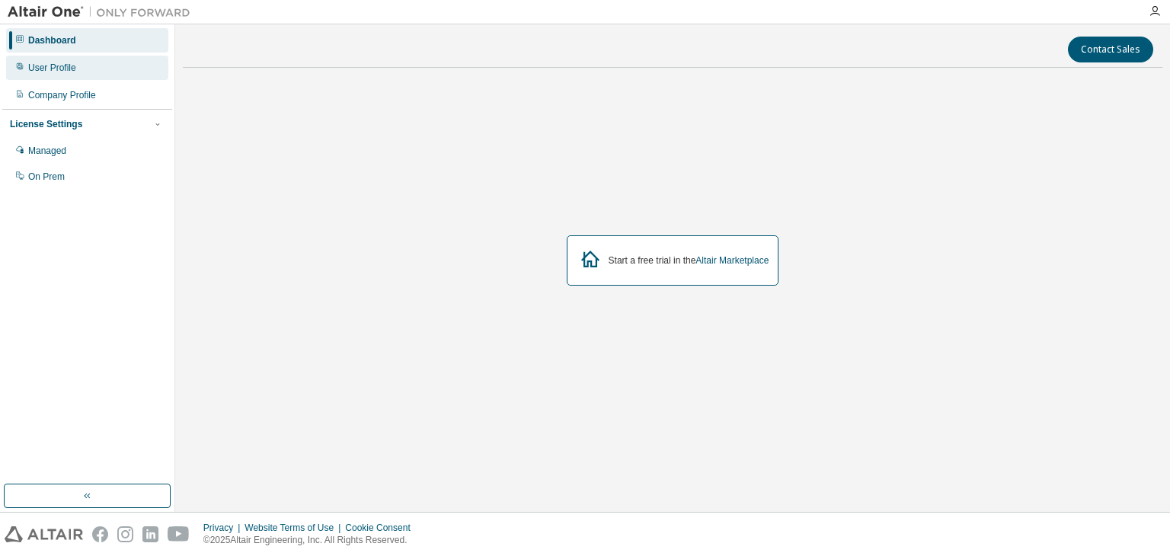
click at [113, 76] on div "User Profile" at bounding box center [87, 68] width 162 height 24
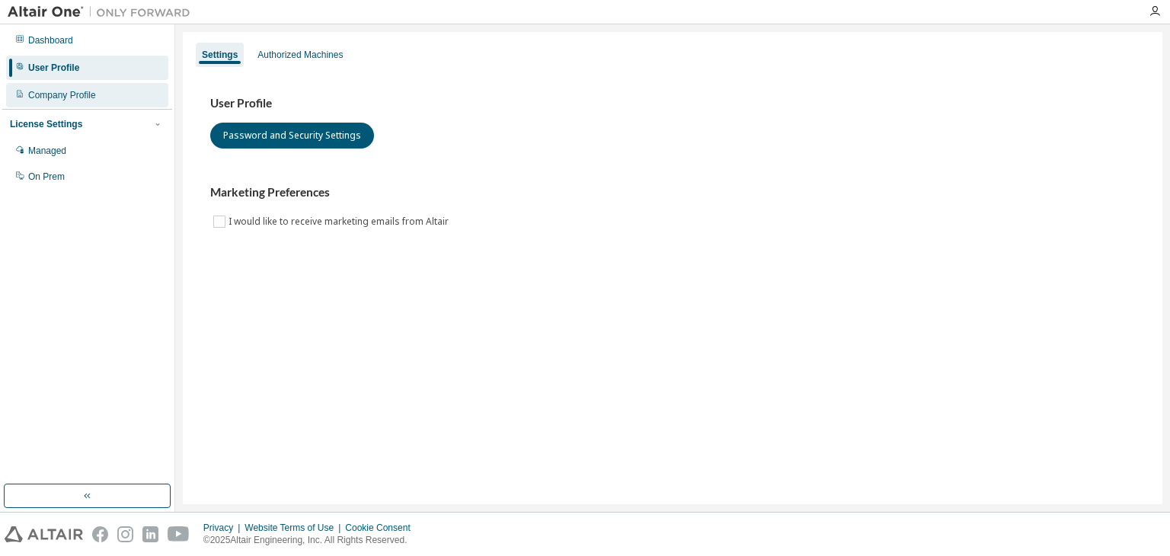
click at [117, 101] on div "Company Profile" at bounding box center [87, 95] width 162 height 24
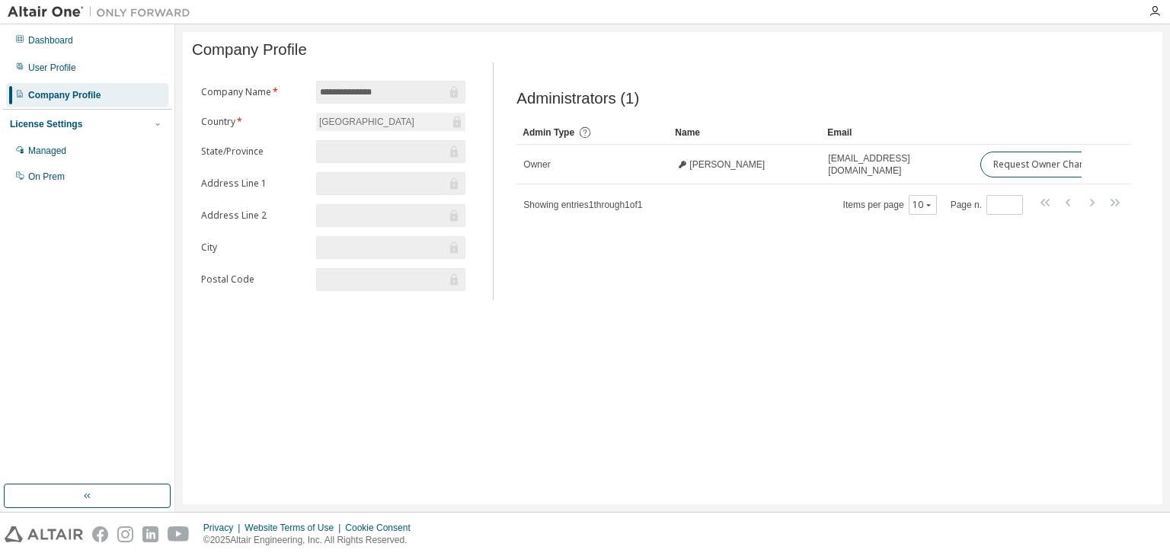
click at [117, 124] on div "License Settings" at bounding box center [87, 124] width 155 height 14
click at [117, 132] on div "License Settings Managed On Prem" at bounding box center [87, 124] width 170 height 30
click at [148, 123] on div "License Settings" at bounding box center [87, 124] width 155 height 14
click at [132, 149] on div "Managed" at bounding box center [87, 151] width 162 height 24
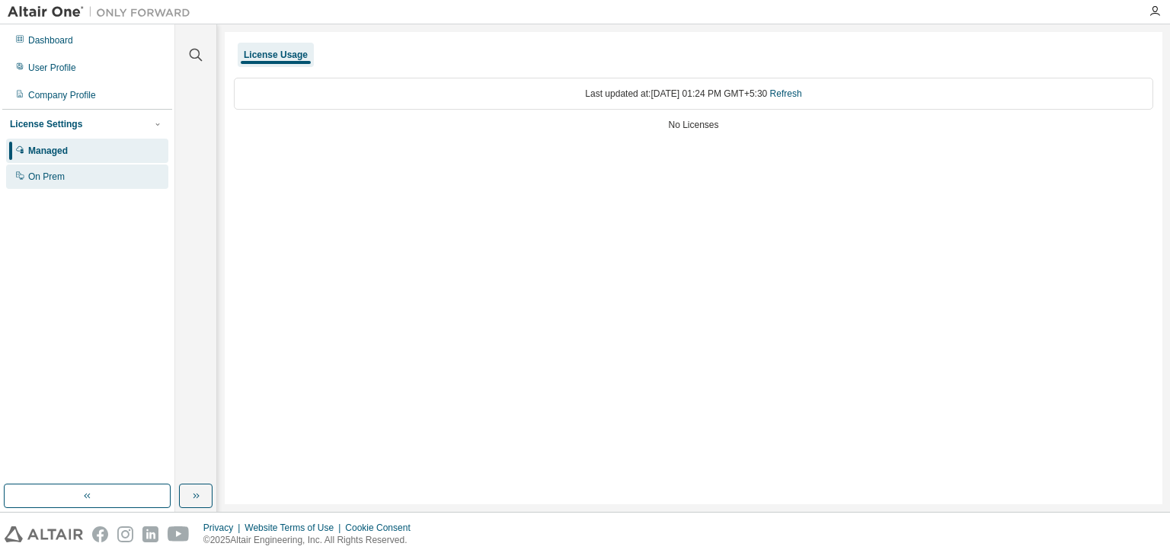
click at [130, 170] on div "On Prem" at bounding box center [87, 177] width 162 height 24
